Goal: Obtain resource: Download file/media

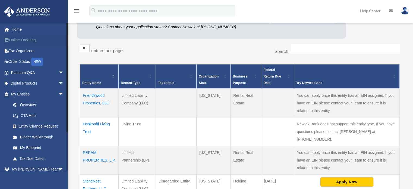
scroll to position [27, 0]
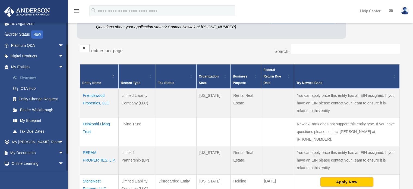
click at [34, 78] on link "Overview" at bounding box center [40, 77] width 64 height 11
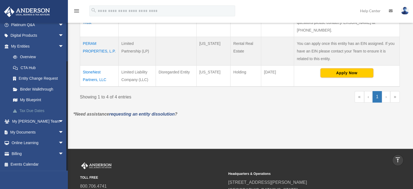
scroll to position [196, 0]
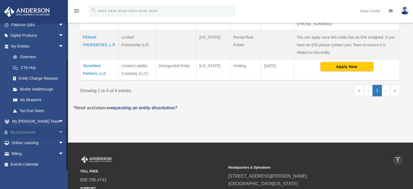
click at [39, 131] on link "My Documents arrow_drop_down" at bounding box center [38, 131] width 68 height 11
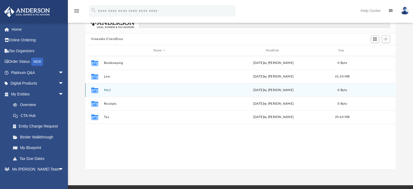
scroll to position [54, 0]
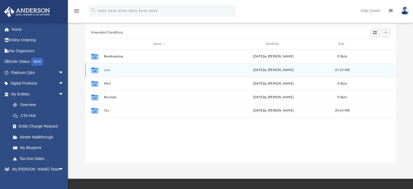
click at [109, 72] on div "Collaborated Folder Law Thu Aug 14 2025 by Nasser Oshkoohi 61.34 MB" at bounding box center [240, 70] width 310 height 14
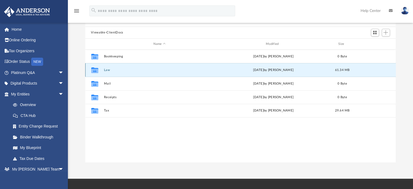
click at [94, 71] on icon "grid" at bounding box center [94, 71] width 7 height 4
click at [108, 140] on div "Collaborated Folder Bookkeeping Sat May 17 2025 by Charles Rogler 0 Byte Collab…" at bounding box center [240, 105] width 310 height 112
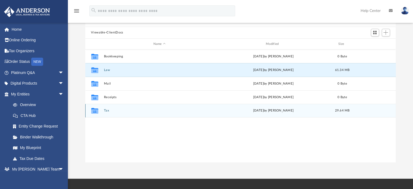
click at [98, 110] on icon "grid" at bounding box center [94, 111] width 7 height 4
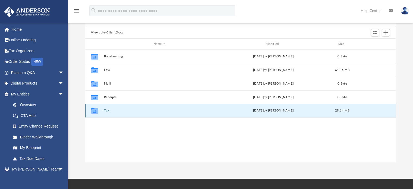
click at [96, 110] on icon "grid" at bounding box center [94, 111] width 7 height 4
click at [261, 112] on div "Tue Jul 15 2025 by Nasser Oshkoohi" at bounding box center [272, 110] width 111 height 5
click at [106, 109] on button "Tax" at bounding box center [159, 111] width 111 height 4
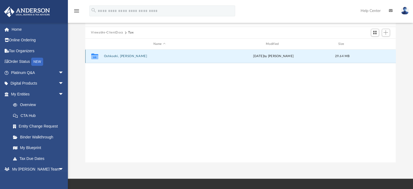
click at [110, 55] on button "Oshkoohi, Nasser" at bounding box center [159, 57] width 111 height 4
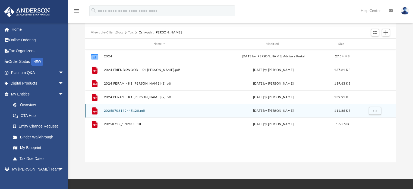
click at [131, 110] on button "20250708142445120.pdf" at bounding box center [159, 111] width 111 height 4
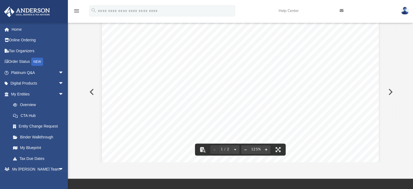
scroll to position [0, 0]
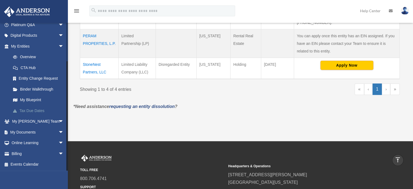
scroll to position [205, 0]
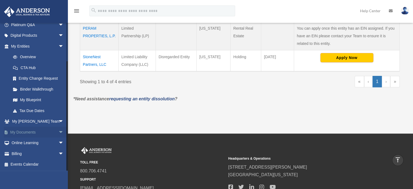
click at [30, 131] on link "My Documents arrow_drop_down" at bounding box center [38, 131] width 68 height 11
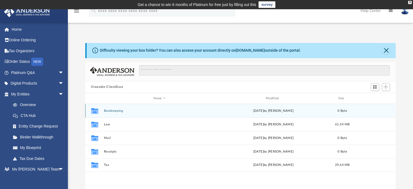
scroll to position [27, 0]
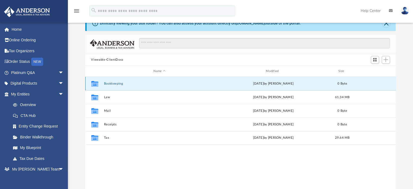
click at [109, 84] on button "Bookkeeping" at bounding box center [159, 84] width 111 height 4
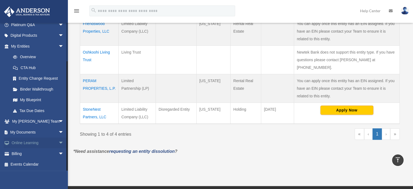
scroll to position [160, 0]
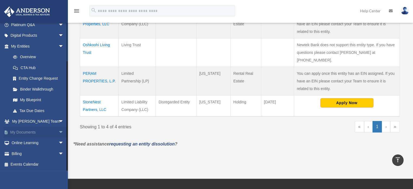
click at [40, 132] on link "My Documents arrow_drop_down" at bounding box center [38, 131] width 68 height 11
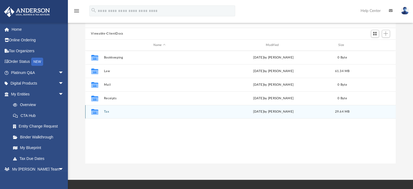
scroll to position [54, 0]
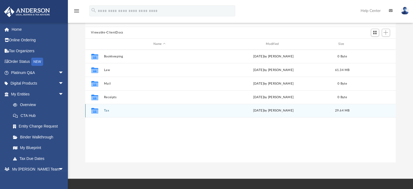
click at [104, 111] on button "Tax" at bounding box center [159, 111] width 111 height 4
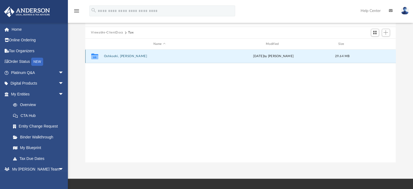
click at [117, 56] on button "Oshkoohi, Nasser" at bounding box center [159, 57] width 111 height 4
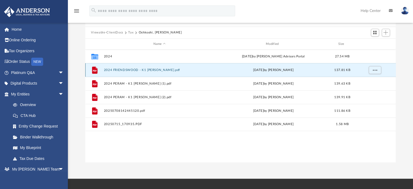
click at [128, 68] on button "2024 FRIENDSWOOD - K1 Nasser Oshkoohi.pdf" at bounding box center [159, 70] width 111 height 4
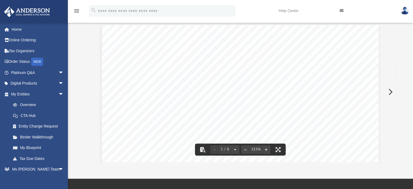
scroll to position [0, 0]
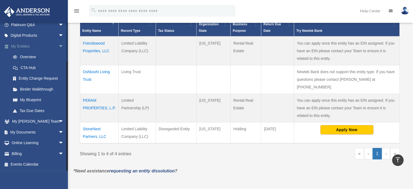
scroll to position [142, 0]
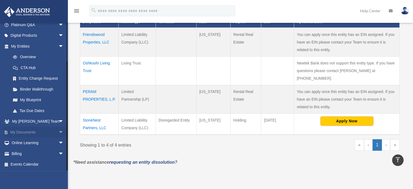
click at [41, 131] on link "My Documents arrow_drop_down" at bounding box center [38, 131] width 68 height 11
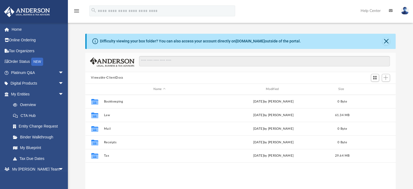
scroll to position [119, 306]
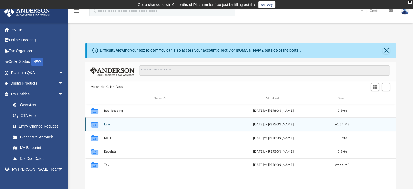
click at [108, 125] on button "Law" at bounding box center [159, 124] width 111 height 4
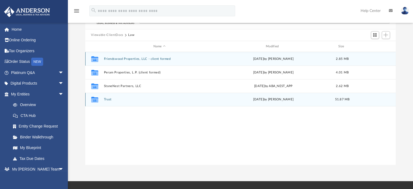
scroll to position [54, 0]
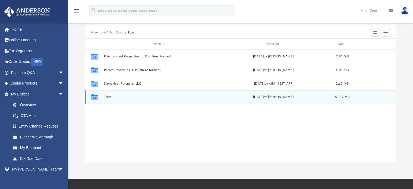
click at [109, 97] on button "Trust" at bounding box center [159, 97] width 111 height 4
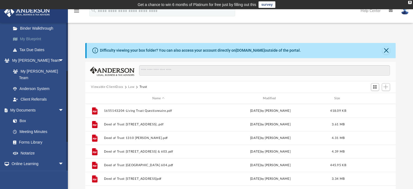
scroll to position [81, 0]
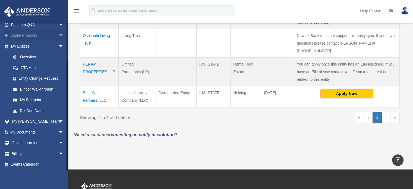
scroll to position [179, 0]
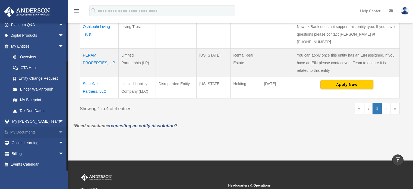
click at [58, 132] on span "arrow_drop_down" at bounding box center [63, 131] width 11 height 11
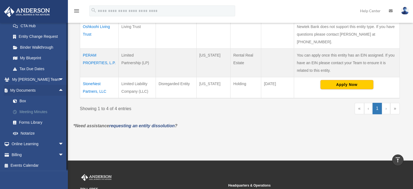
scroll to position [91, 0]
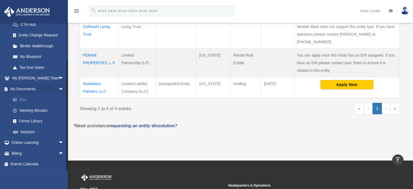
click at [21, 100] on link "Box" at bounding box center [40, 99] width 64 height 11
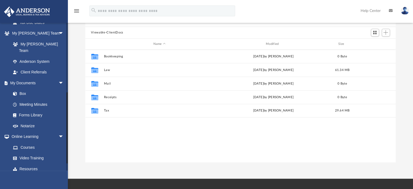
scroll to position [155, 0]
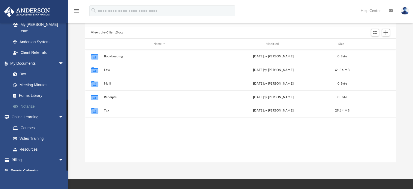
click at [32, 101] on link "Notarize" at bounding box center [40, 106] width 64 height 11
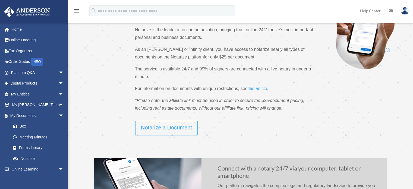
scroll to position [27, 0]
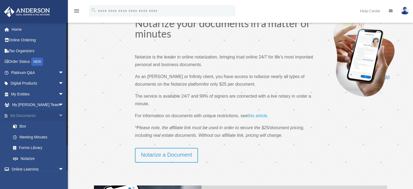
click at [31, 116] on link "My Documents arrow_drop_down" at bounding box center [38, 115] width 68 height 11
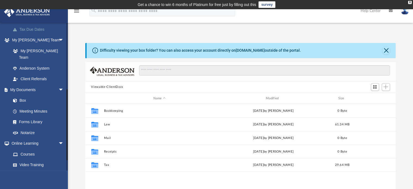
scroll to position [136, 0]
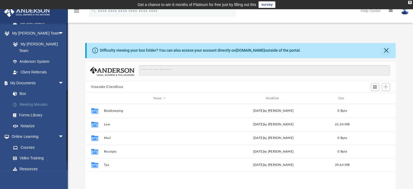
click at [40, 99] on link "Meeting Minutes" at bounding box center [40, 104] width 64 height 11
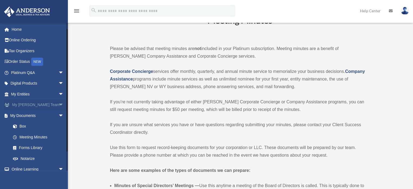
scroll to position [26, 0]
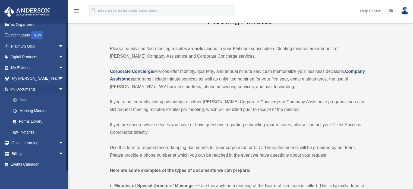
click at [22, 99] on link "Box" at bounding box center [40, 99] width 64 height 11
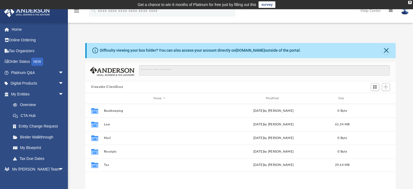
click at [112, 86] on button "Viewable-ClientDocs" at bounding box center [107, 86] width 32 height 5
click at [410, 1] on div "X" at bounding box center [410, 2] width 4 height 3
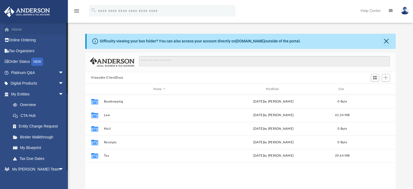
click at [22, 27] on link "Home" at bounding box center [38, 29] width 68 height 11
